Goal: Book appointment/travel/reservation: Book appointment/travel/reservation

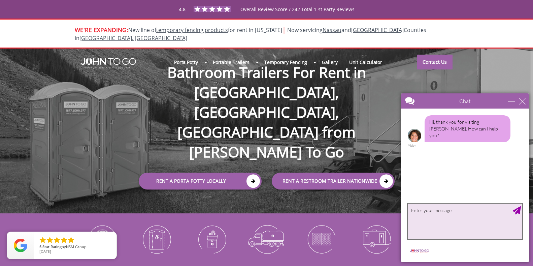
click at [503, 213] on textarea "type your message" at bounding box center [465, 220] width 115 height 35
type textarea "can i have a restroom delivered in [GEOGRAPHIC_DATA] on saterday?"
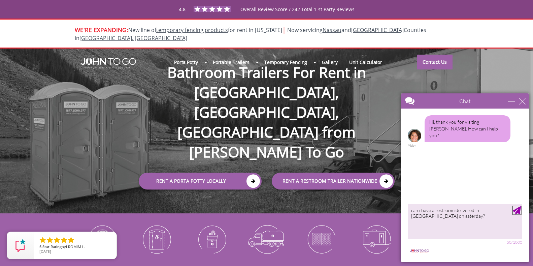
click at [520, 208] on div "Send Message" at bounding box center [517, 210] width 8 height 8
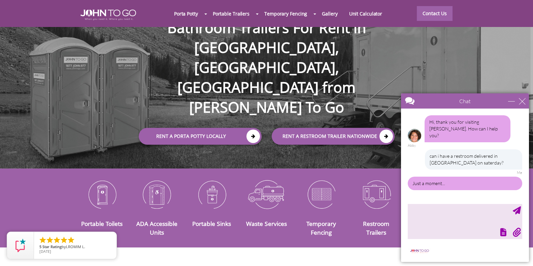
scroll to position [67, 0]
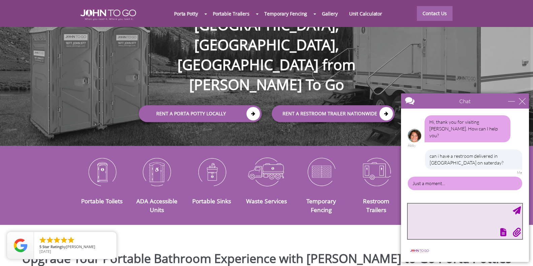
click at [456, 209] on textarea "type your message" at bounding box center [465, 220] width 115 height 35
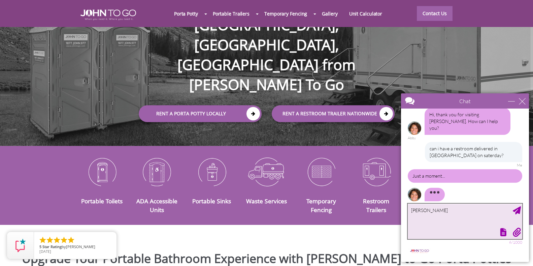
type textarea "[PERSON_NAME]"
click at [516, 210] on div "Send Message" at bounding box center [517, 210] width 8 height 8
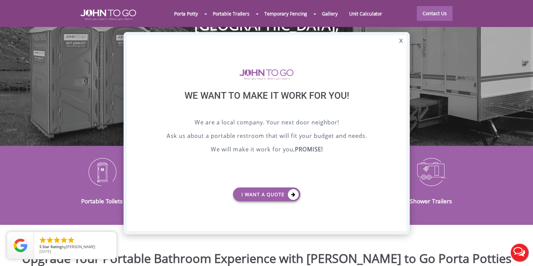
scroll to position [0, 0]
click at [269, 195] on link "I want a Quote" at bounding box center [266, 194] width 67 height 14
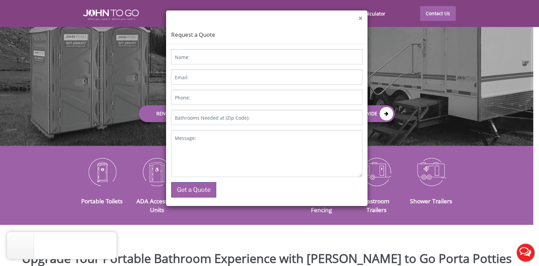
click at [358, 16] on button "×" at bounding box center [360, 18] width 4 height 7
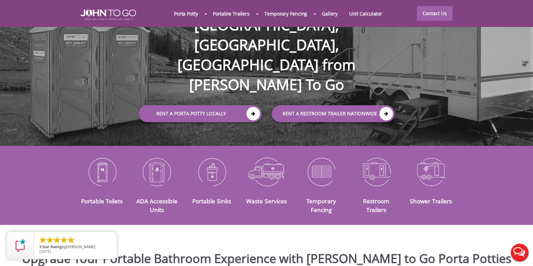
click at [522, 248] on button "Live Chat" at bounding box center [519, 252] width 27 height 27
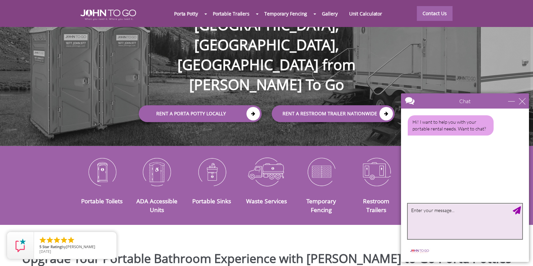
click at [467, 220] on textarea "type your message" at bounding box center [465, 220] width 115 height 35
click at [512, 209] on textarea "yes" at bounding box center [465, 220] width 115 height 35
type textarea "yes"
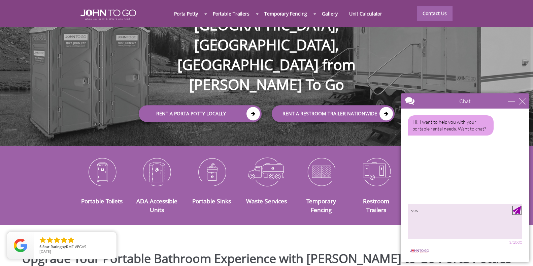
click at [514, 210] on div "Send Message" at bounding box center [517, 210] width 8 height 8
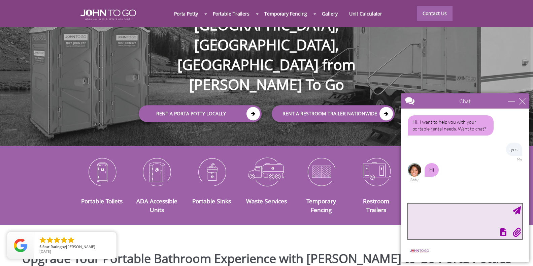
click at [462, 210] on textarea "type your message" at bounding box center [465, 220] width 115 height 35
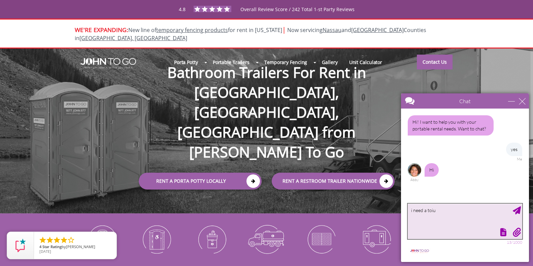
click at [432, 213] on textarea "i need a toiu" at bounding box center [465, 220] width 115 height 35
click at [458, 208] on textarea "i need a toilet trailer to b" at bounding box center [465, 220] width 115 height 35
type textarea "i need a toilet trailer to be delivered saterday morning ramsey [GEOGRAPHIC_DAT…"
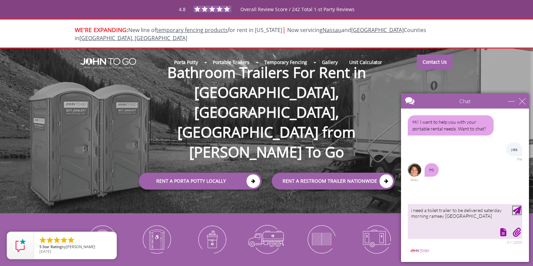
click at [516, 213] on div "Send Message" at bounding box center [517, 210] width 8 height 8
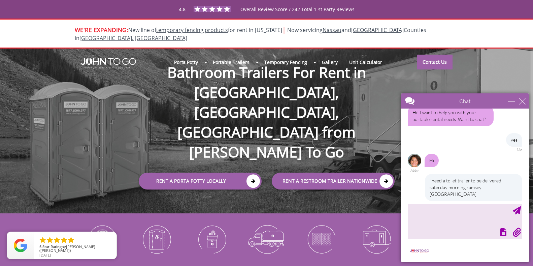
click at [413, 181] on div "i need a toilet trailer to be delivered saterday morning ramsey NJ Me" at bounding box center [465, 190] width 115 height 32
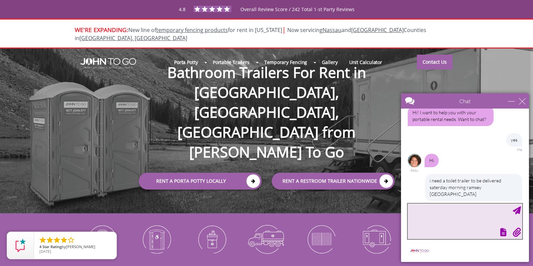
click at [421, 212] on textarea "type your message" at bounding box center [465, 220] width 115 height 35
click at [433, 212] on textarea "whats the orice?" at bounding box center [465, 220] width 115 height 35
type textarea "whats the price?"
click at [514, 209] on div "Send Message" at bounding box center [517, 210] width 8 height 8
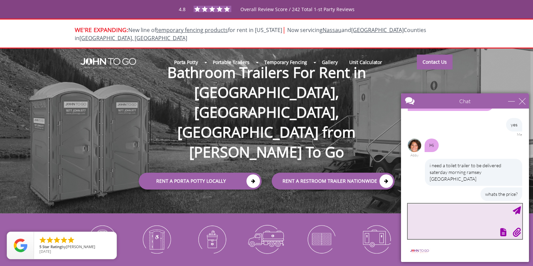
scroll to position [59, 0]
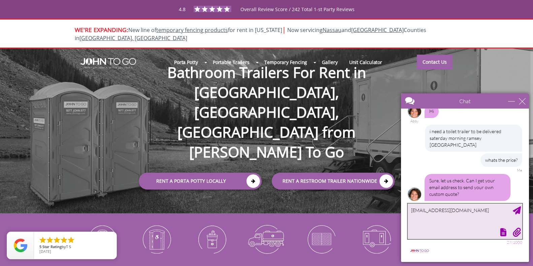
type textarea "[EMAIL_ADDRESS][DOMAIN_NAME]"
click at [517, 212] on div "Send Message" at bounding box center [517, 210] width 8 height 8
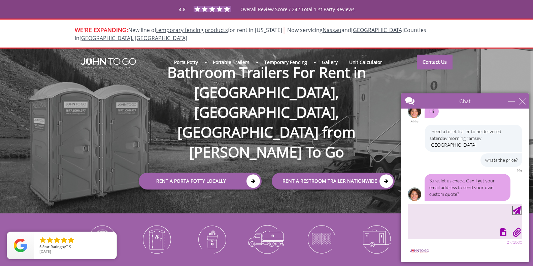
scroll to position [79, 0]
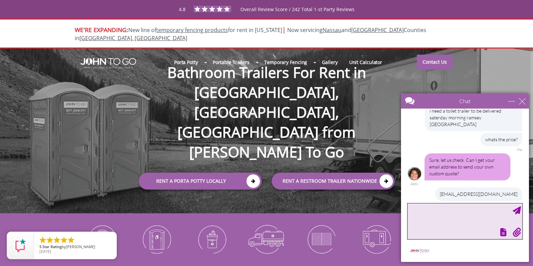
click at [451, 213] on textarea "type your message" at bounding box center [465, 220] width 115 height 35
click at [451, 213] on textarea "so" at bounding box center [465, 220] width 115 height 35
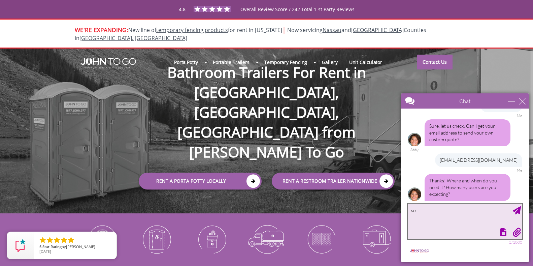
click at [425, 208] on textarea "so" at bounding box center [465, 220] width 115 height 35
type textarea "s"
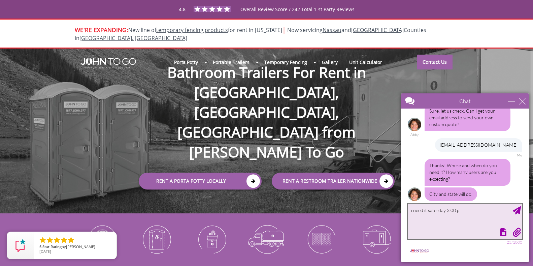
type textarea "i need it saterday 3:00 pm"
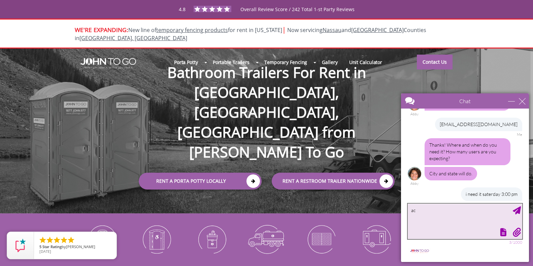
type textarea "a"
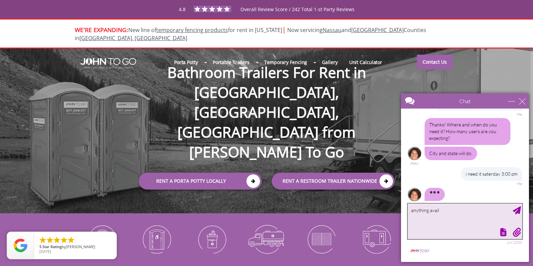
type textarea "anything avail?"
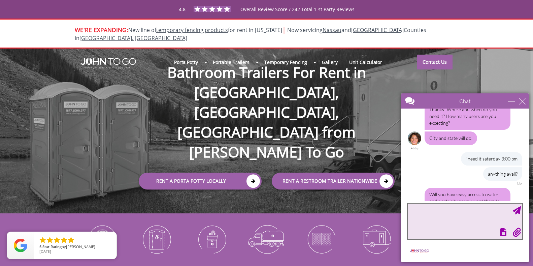
scroll to position [198, 0]
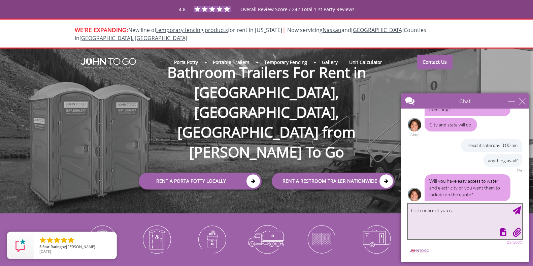
type textarea "first confirm if you can"
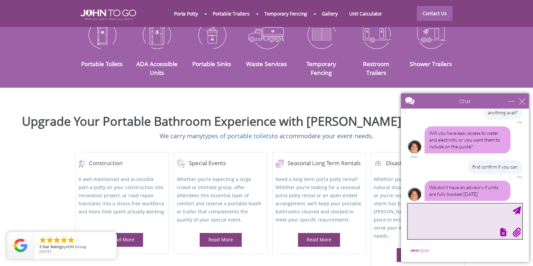
scroll to position [168, 0]
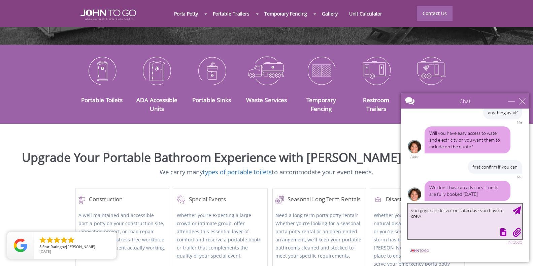
type textarea "you guys can deliver on saterday? you have a crew?"
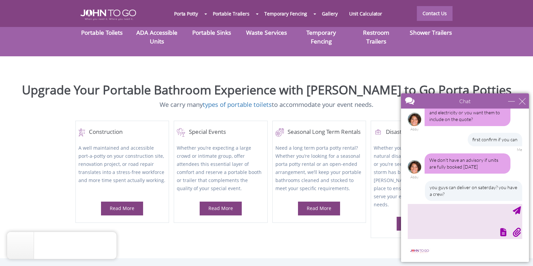
scroll to position [300, 0]
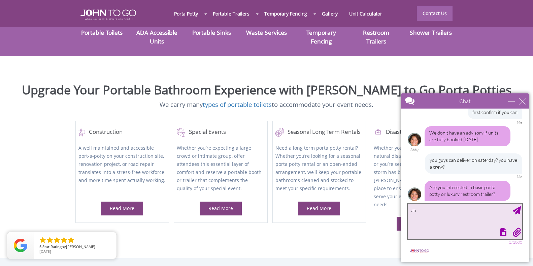
drag, startPoint x: 435, startPoint y: 214, endPoint x: 409, endPoint y: 213, distance: 26.0
click at [409, 213] on textarea "ab" at bounding box center [465, 220] width 115 height 35
type textarea "basic"
click at [517, 210] on div "Send Message" at bounding box center [517, 210] width 8 height 8
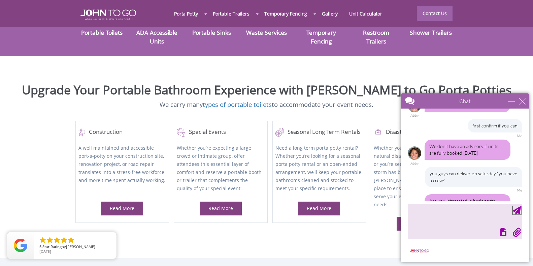
scroll to position [320, 0]
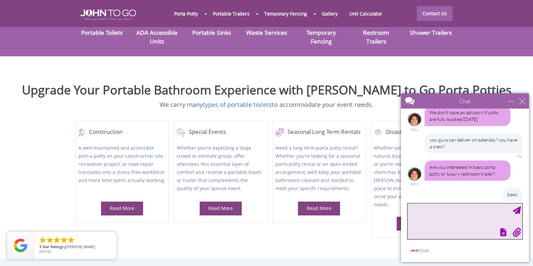
click at [453, 206] on textarea "type your message" at bounding box center [465, 220] width 115 height 35
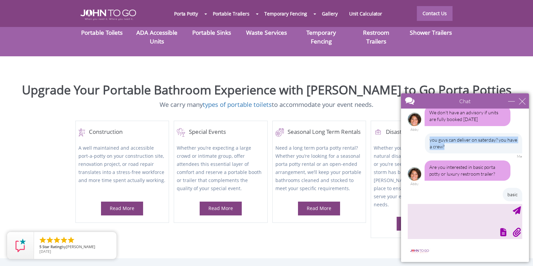
drag, startPoint x: 475, startPoint y: 145, endPoint x: 422, endPoint y: 136, distance: 54.0
click at [422, 136] on div "you guys can deliver on saterday? you have a crew? Me" at bounding box center [465, 146] width 115 height 26
copy div "you guys can deliver on saterday? you have a crew?"
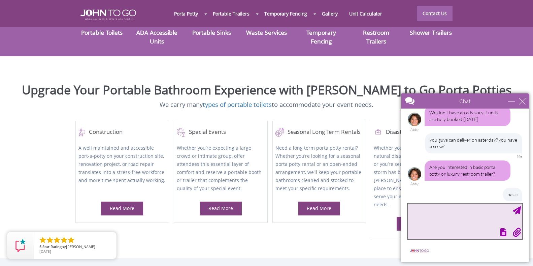
click at [424, 220] on textarea "type your message" at bounding box center [465, 220] width 115 height 35
paste textarea "you guys can deliver on saterday? you have a crew?"
type textarea "you guys can deliver on saterday? you have a crew?"
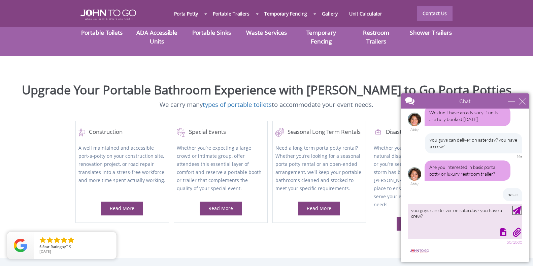
click at [518, 208] on div "Send Message" at bounding box center [517, 210] width 8 height 8
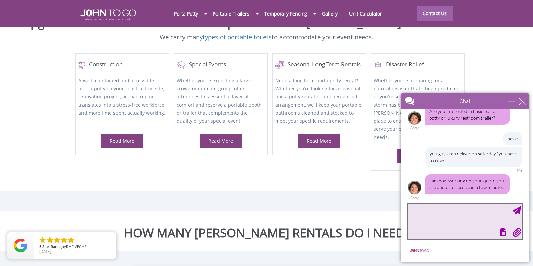
scroll to position [398, 0]
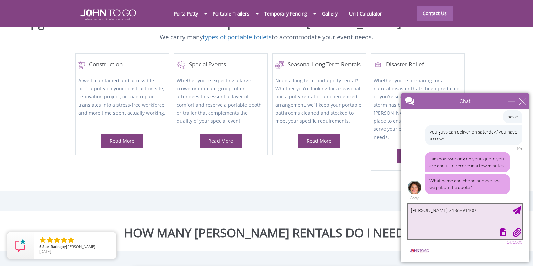
type textarea "[PERSON_NAME] 7186891100"
click at [516, 209] on div "Send Message" at bounding box center [517, 210] width 8 height 8
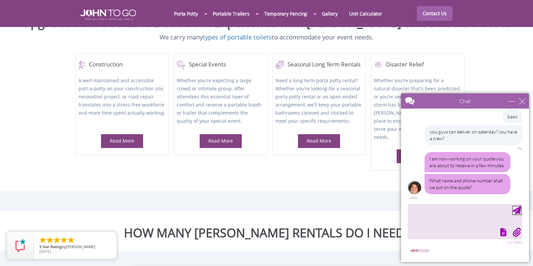
scroll to position [419, 0]
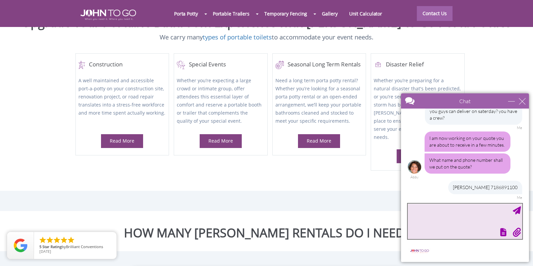
click at [476, 207] on textarea "type your message" at bounding box center [465, 220] width 115 height 35
type textarea "[PERSON_NAME]"
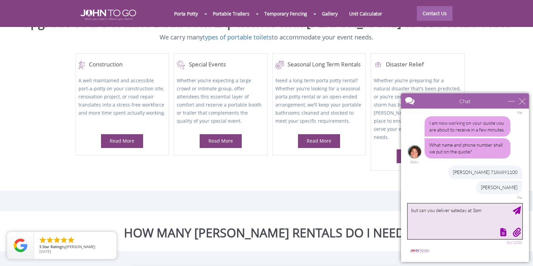
type textarea "but can you deliver sateday at 3pm?"
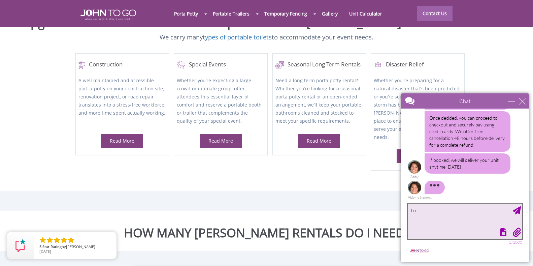
scroll to position [582, 0]
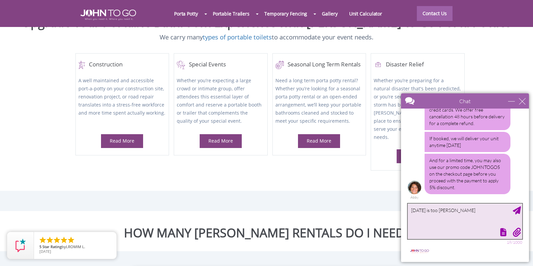
type textarea "[DATE] is too early"
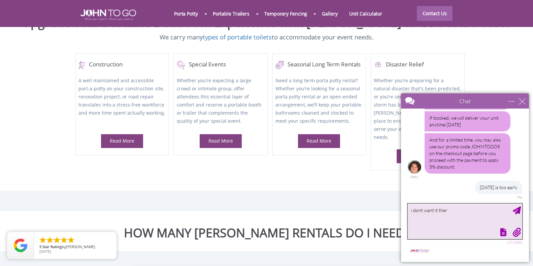
type textarea "i dont want it there"
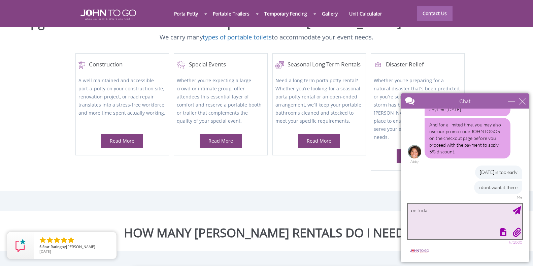
type textarea "[DATE]"
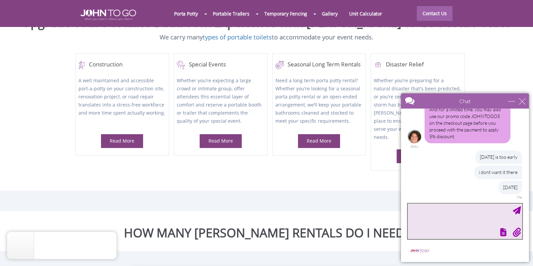
type textarea "d"
type textarea "specifically [DATE]"
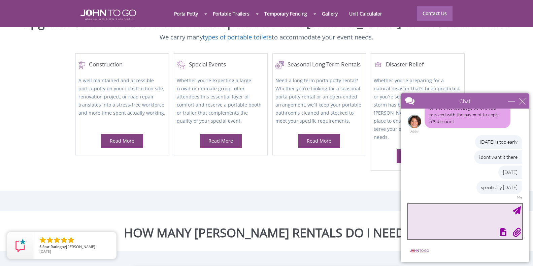
click at [434, 209] on textarea "type your message" at bounding box center [465, 220] width 115 height 35
type textarea "i dont want"
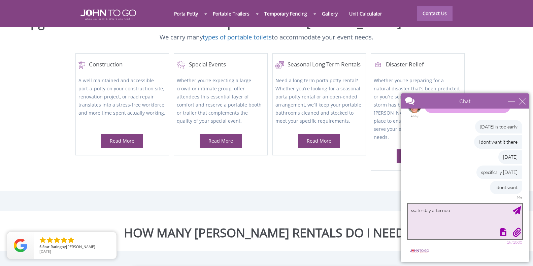
type textarea "ssaterday afternoon"
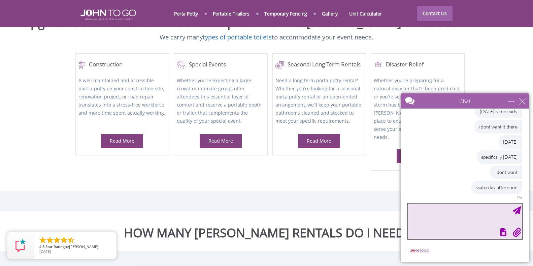
scroll to position [699, 0]
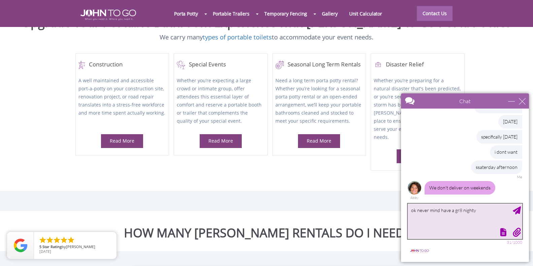
type textarea "ok never mind have a gr8 night"
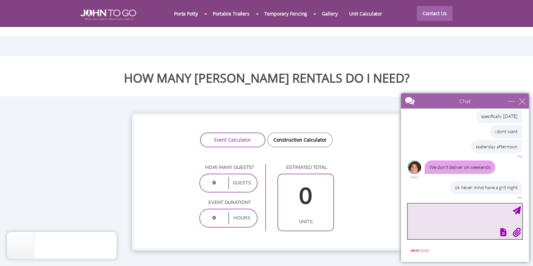
scroll to position [438, 0]
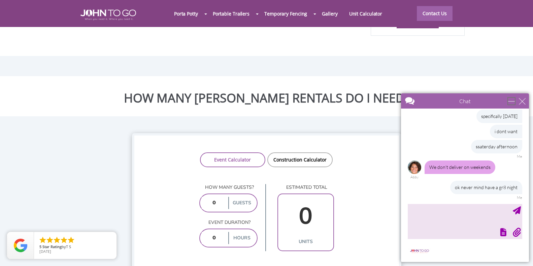
click at [515, 98] on div "minimize" at bounding box center [511, 101] width 7 height 7
